Goal: Task Accomplishment & Management: Use online tool/utility

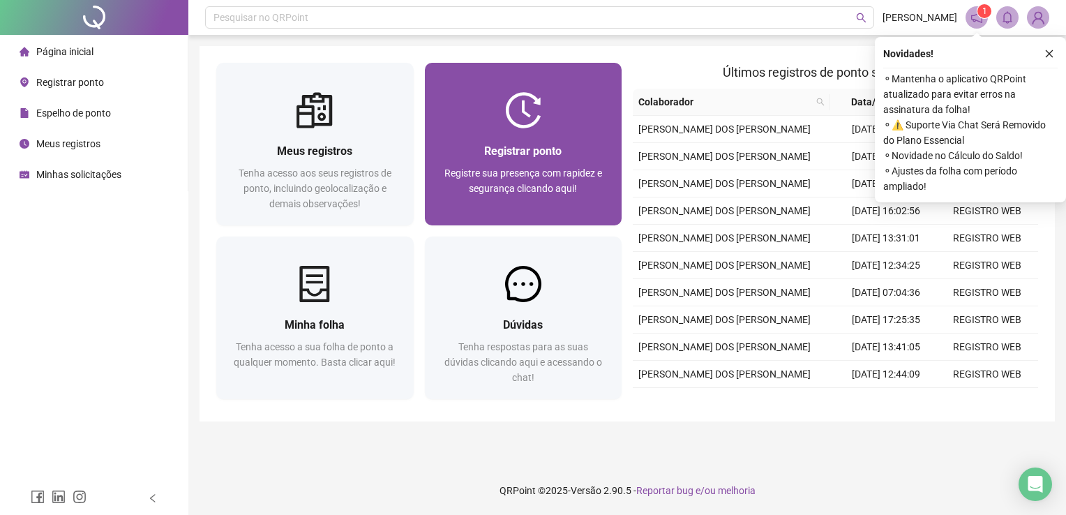
click at [522, 96] on img at bounding box center [523, 110] width 36 height 36
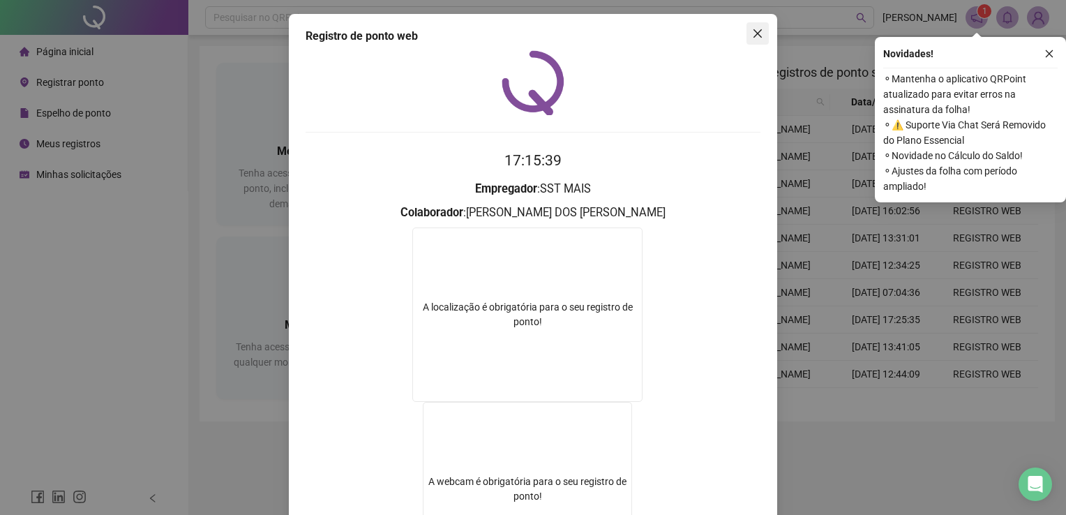
click at [752, 28] on icon "close" at bounding box center [757, 33] width 11 height 11
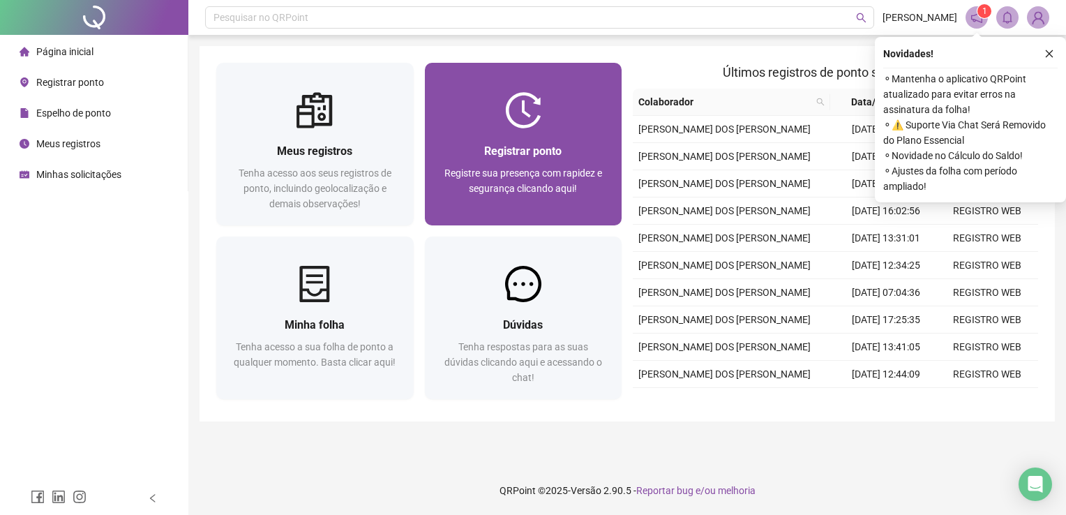
click at [463, 184] on div "Registre sua presença com rapidez e segurança clicando aqui!" at bounding box center [523, 188] width 164 height 46
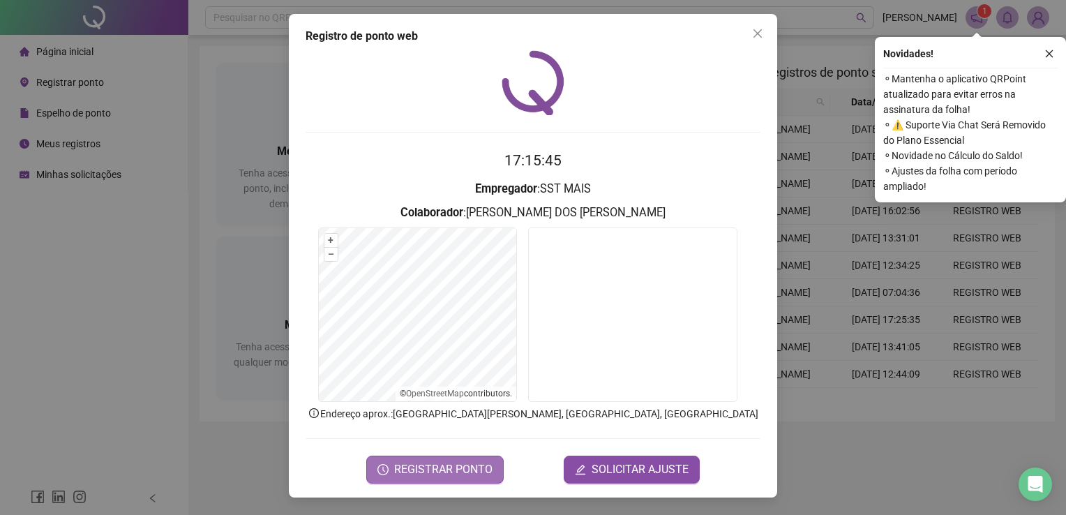
click at [441, 468] on span "REGISTRAR PONTO" at bounding box center [443, 469] width 98 height 17
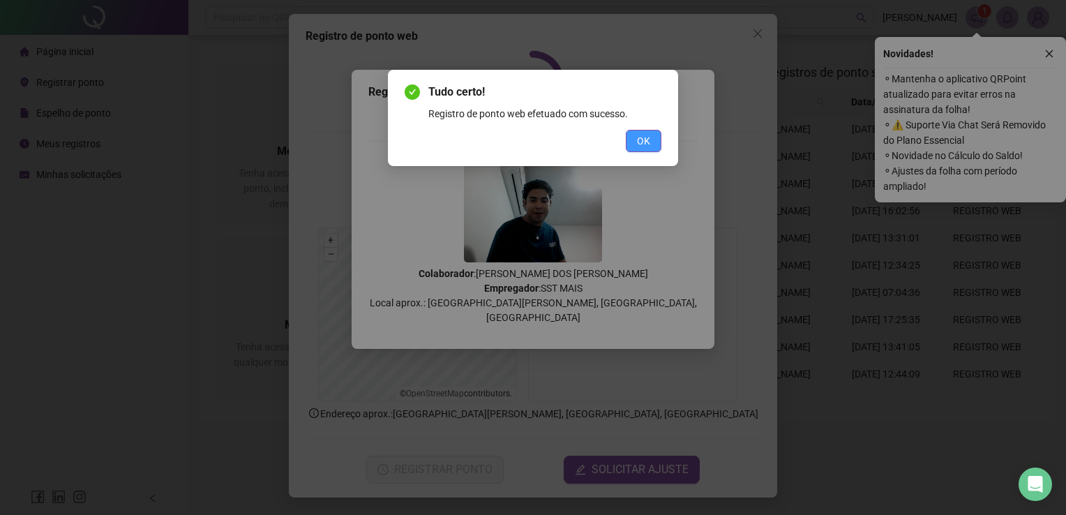
click at [639, 138] on span "OK" at bounding box center [643, 140] width 13 height 15
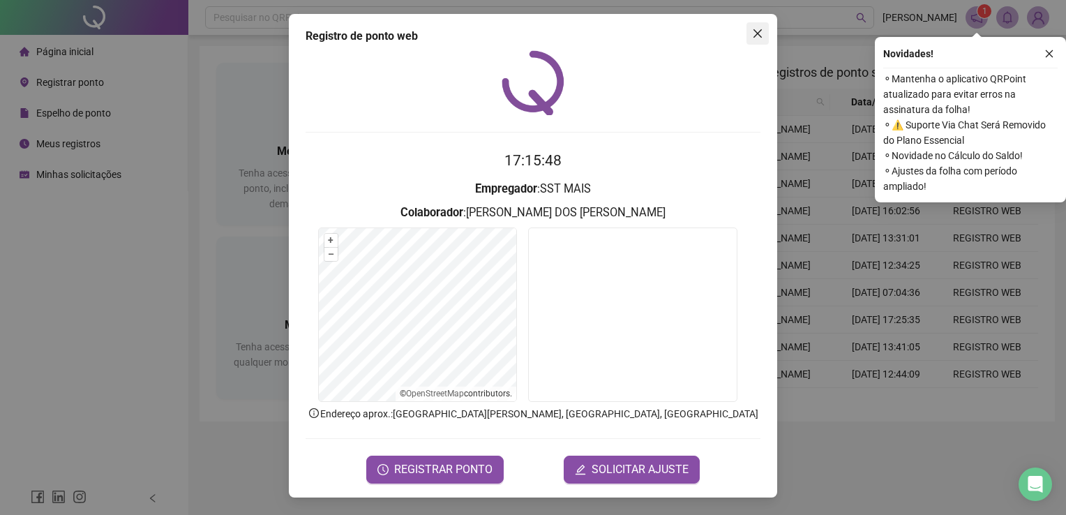
click at [749, 33] on span "Close" at bounding box center [757, 33] width 22 height 11
